Goal: Transaction & Acquisition: Purchase product/service

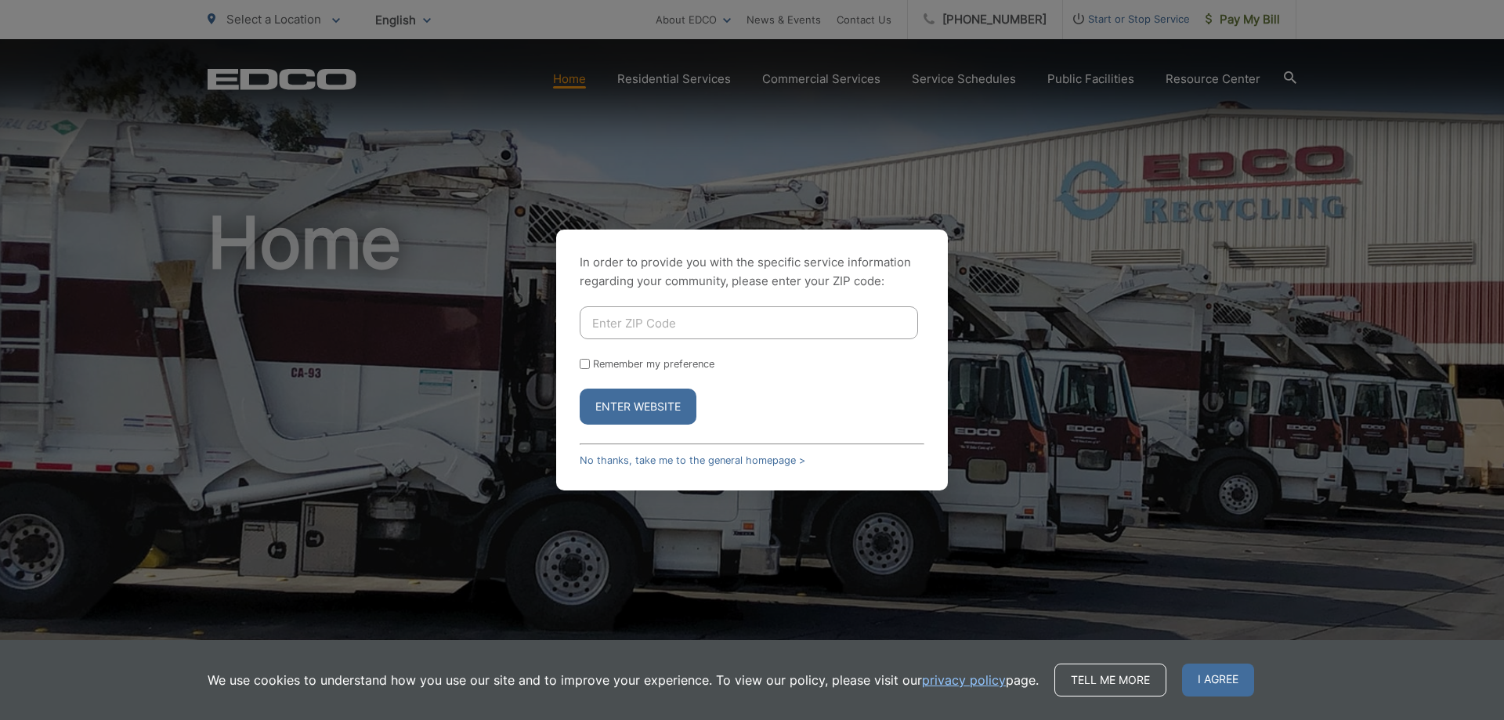
click at [580, 363] on input "Remember my preference" at bounding box center [585, 364] width 10 height 10
checkbox input "true"
click at [624, 327] on input "Enter ZIP Code" at bounding box center [749, 322] width 338 height 33
type input "92028"
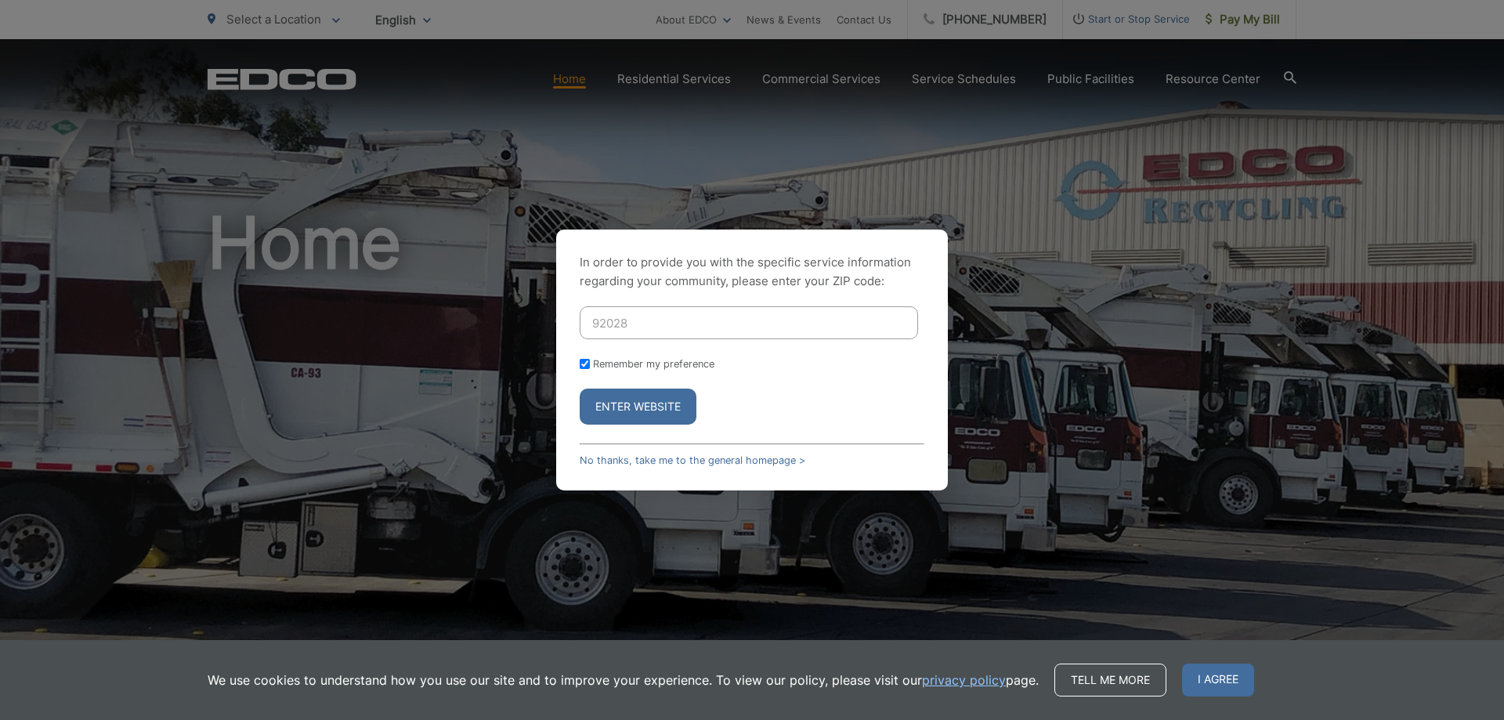
click at [655, 405] on button "Enter Website" at bounding box center [638, 407] width 117 height 36
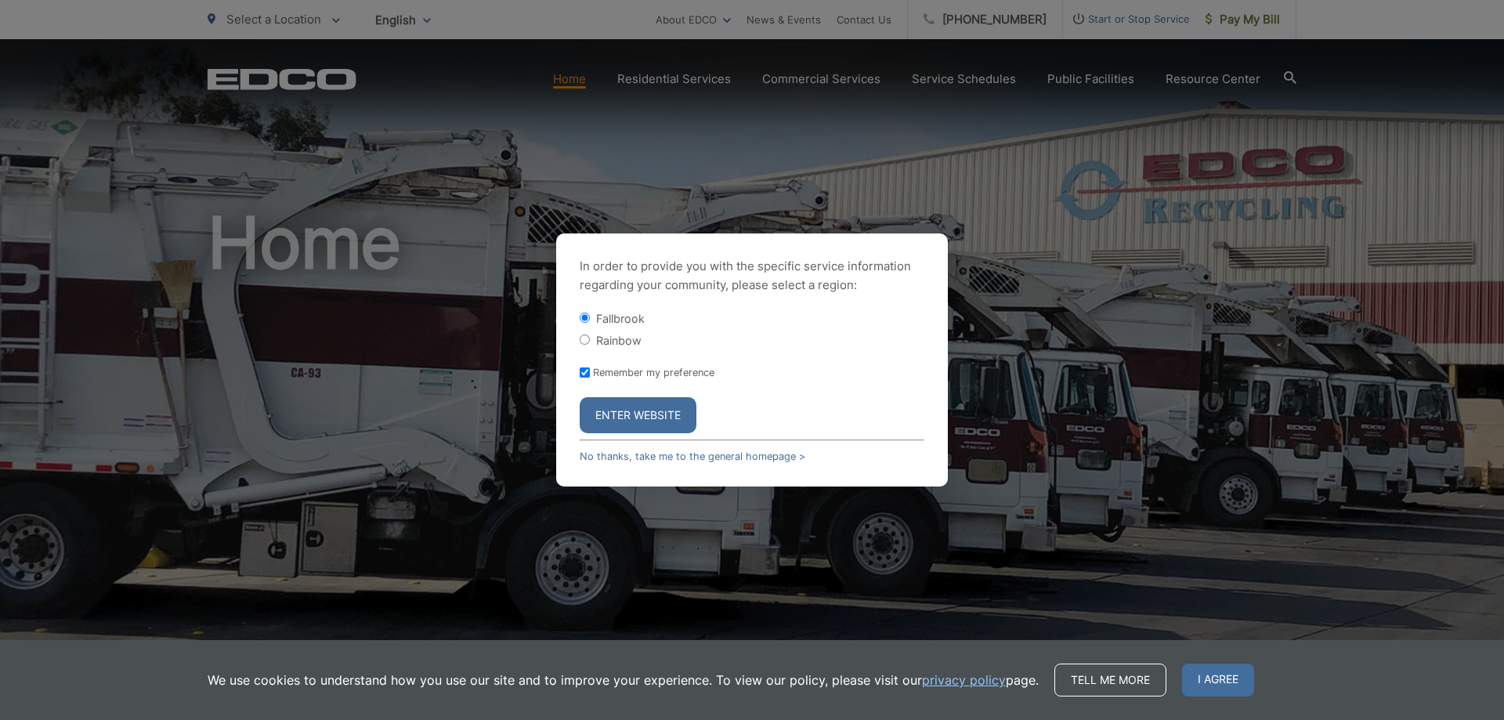
click at [652, 414] on button "Enter Website" at bounding box center [638, 415] width 117 height 36
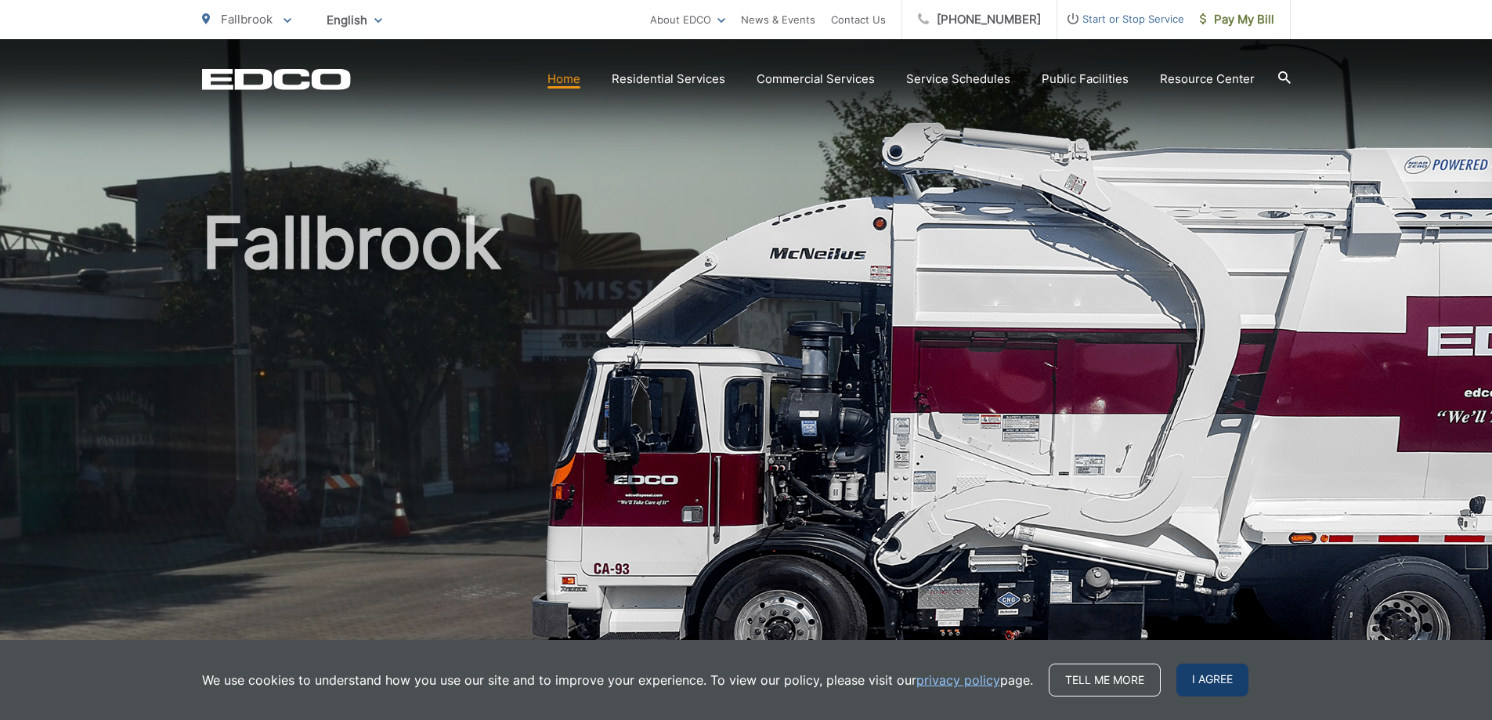
click at [1193, 673] on span "I agree" at bounding box center [1213, 680] width 72 height 33
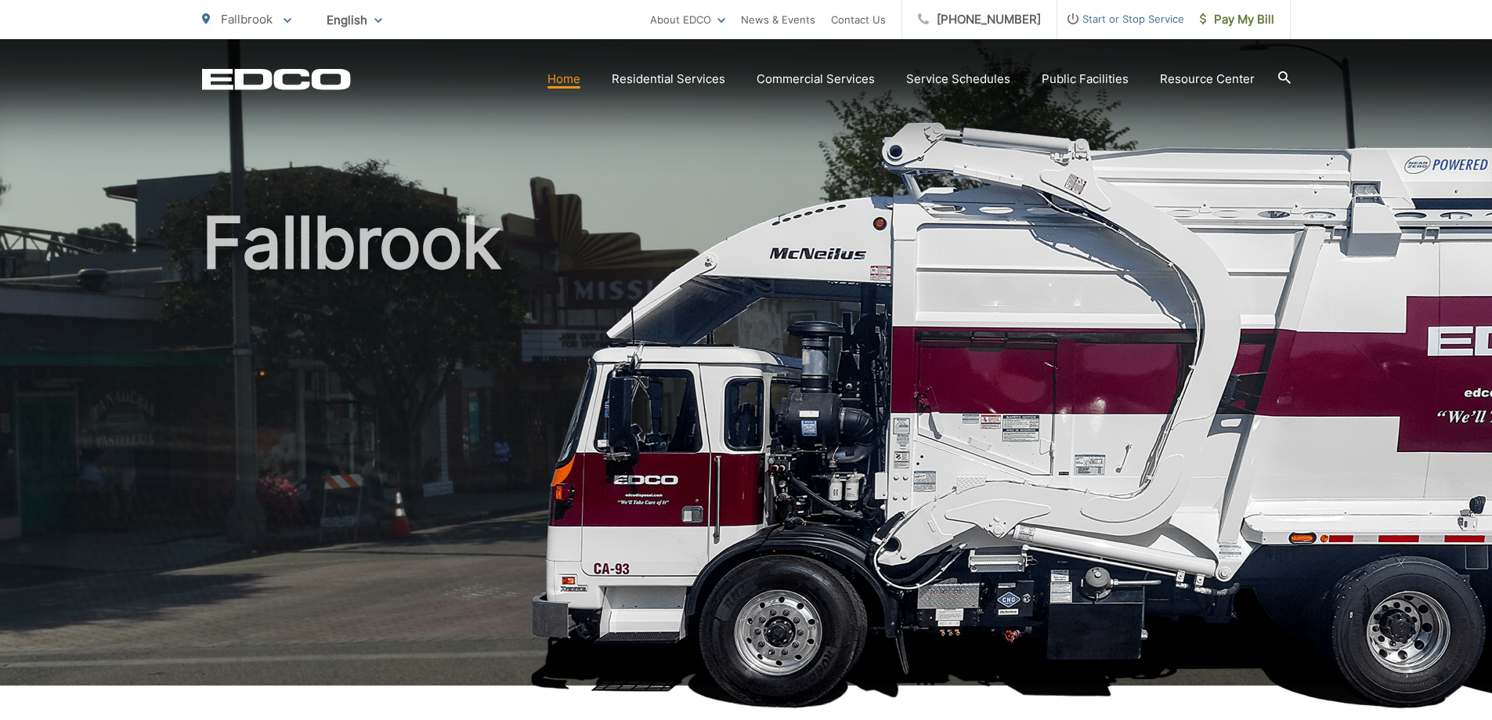
click at [576, 78] on link "Home" at bounding box center [564, 79] width 33 height 19
click at [1225, 19] on span "Pay My Bill" at bounding box center [1237, 19] width 74 height 19
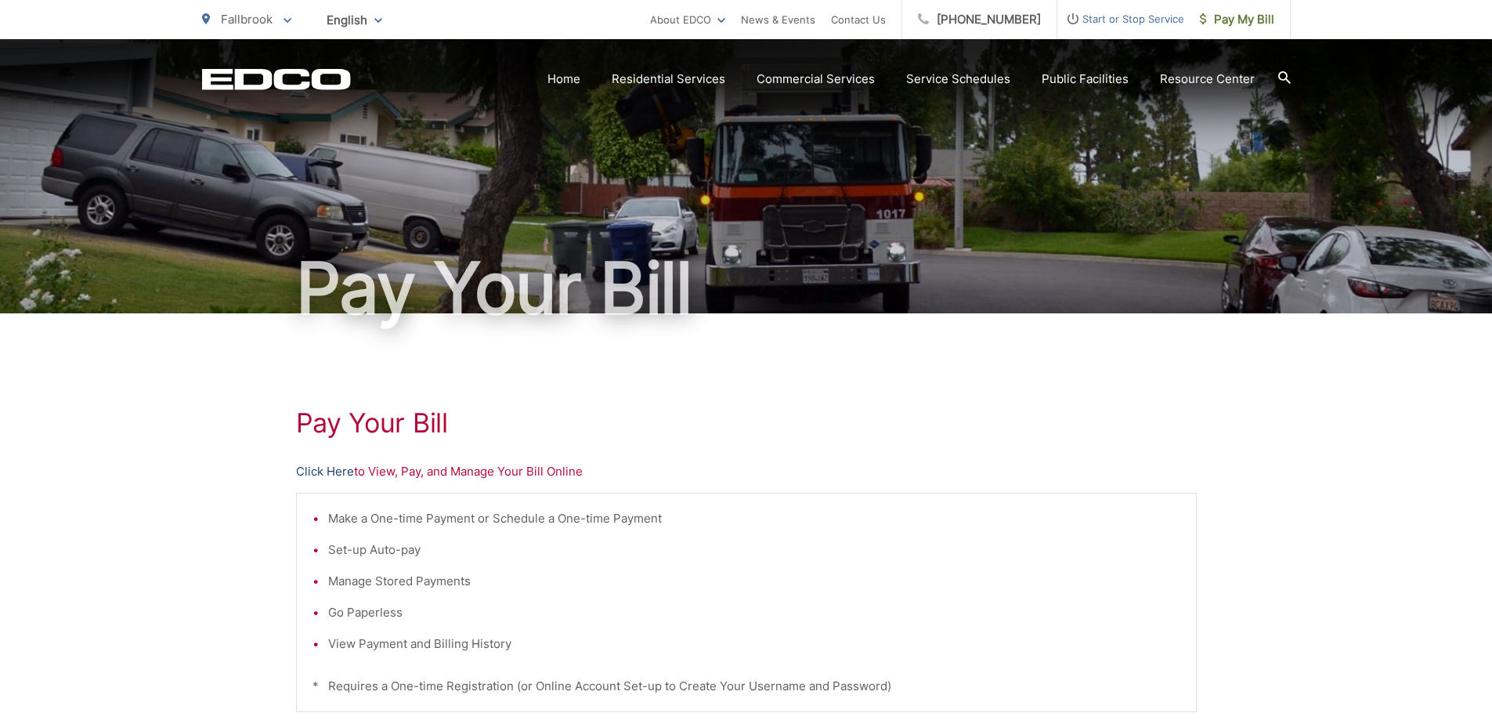
click at [310, 466] on link "Click Here" at bounding box center [325, 471] width 58 height 19
